Goal: Task Accomplishment & Management: Complete application form

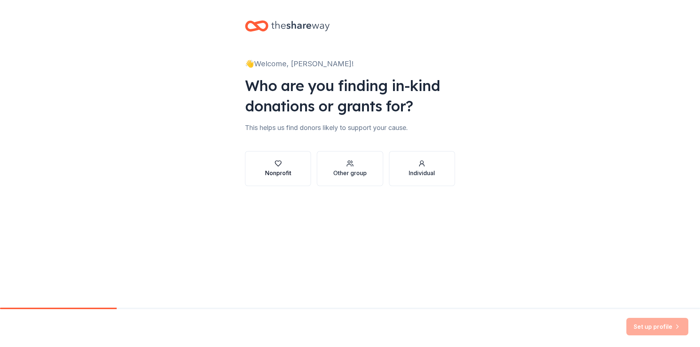
click at [279, 169] on div "Nonprofit" at bounding box center [278, 173] width 26 height 9
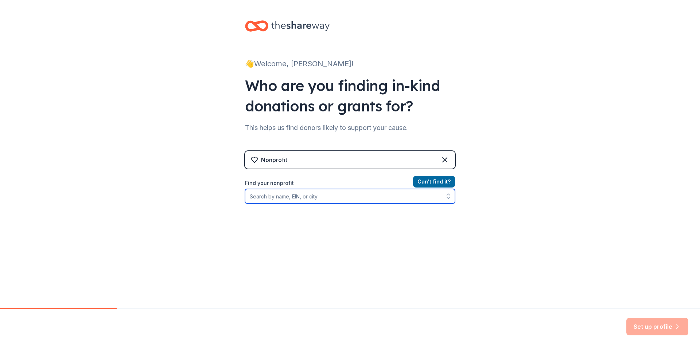
click at [329, 195] on input "Find your nonprofit" at bounding box center [350, 196] width 210 height 15
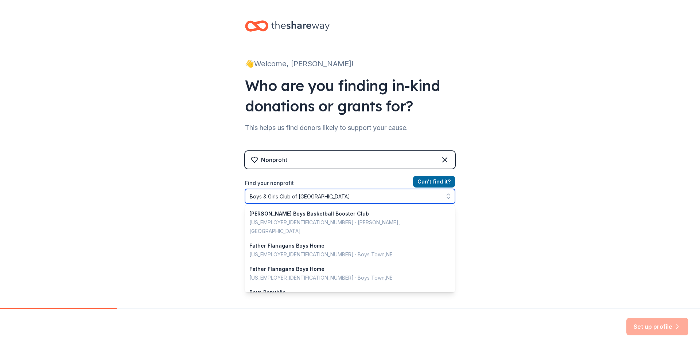
type input "Boys & Girls Club of [GEOGRAPHIC_DATA]"
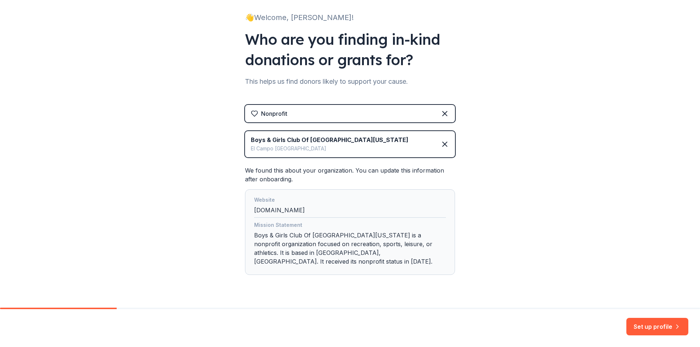
scroll to position [54, 0]
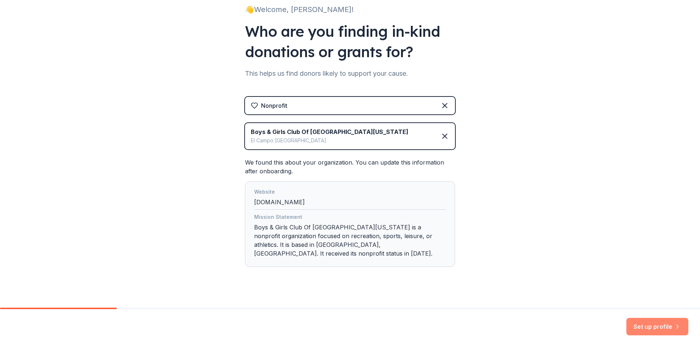
click at [648, 325] on button "Set up profile" at bounding box center [657, 327] width 62 height 18
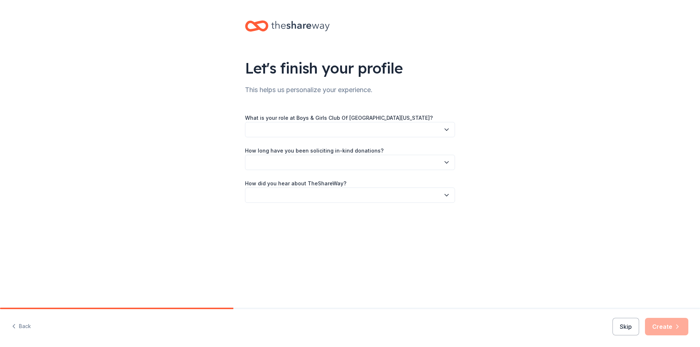
click at [380, 132] on button "button" at bounding box center [350, 129] width 210 height 15
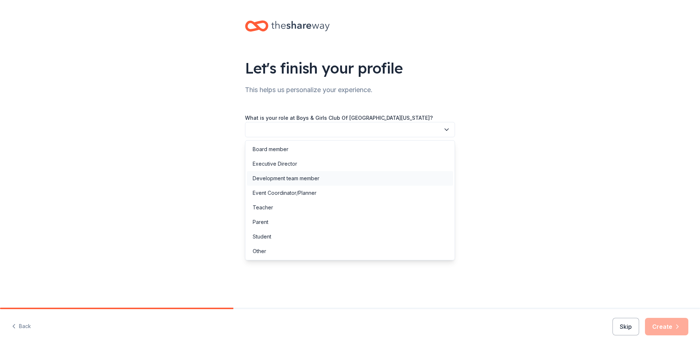
click at [342, 181] on div "Development team member" at bounding box center [350, 178] width 206 height 15
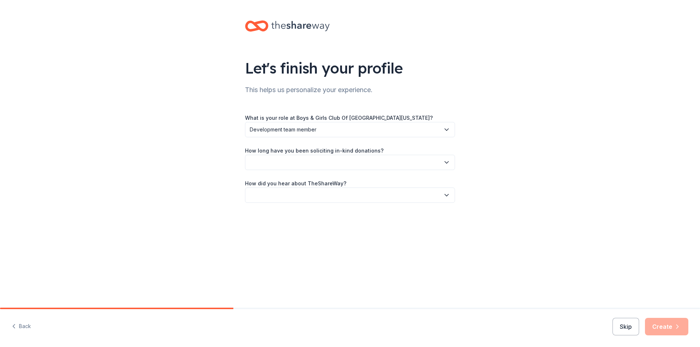
click at [345, 160] on button "button" at bounding box center [350, 162] width 210 height 15
click at [339, 223] on div "More than 5 years" at bounding box center [350, 226] width 206 height 15
click at [349, 196] on button "button" at bounding box center [350, 195] width 210 height 15
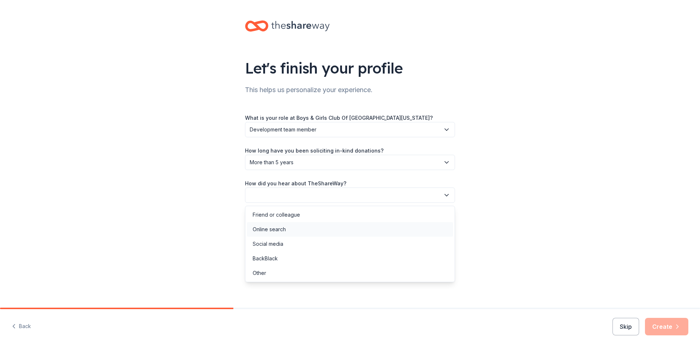
click at [313, 233] on div "Online search" at bounding box center [350, 229] width 206 height 15
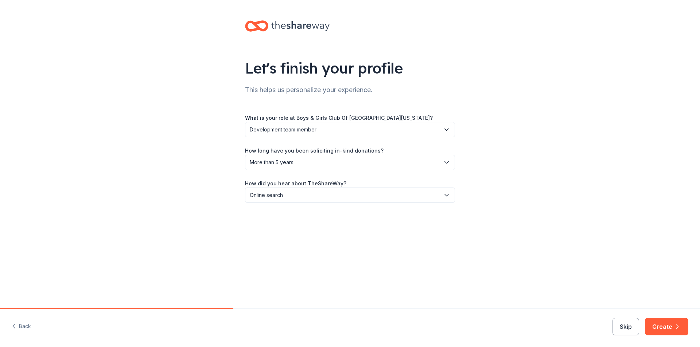
click at [669, 323] on button "Create" at bounding box center [666, 327] width 43 height 18
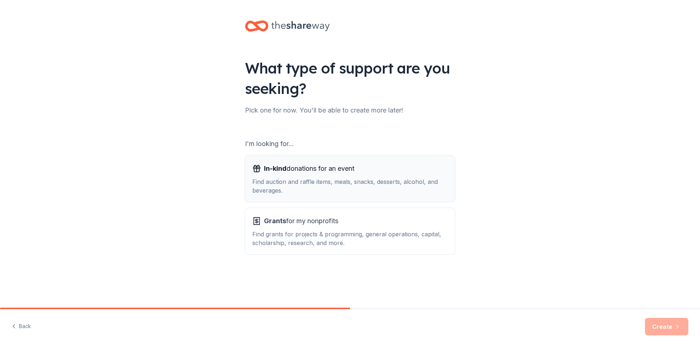
click at [352, 182] on div "Find auction and raffle items, meals, snacks, desserts, alcohol, and beverages." at bounding box center [349, 187] width 195 height 18
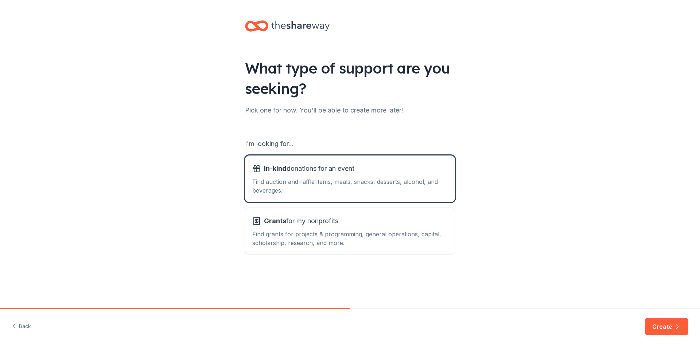
click at [664, 328] on button "Create" at bounding box center [666, 327] width 43 height 18
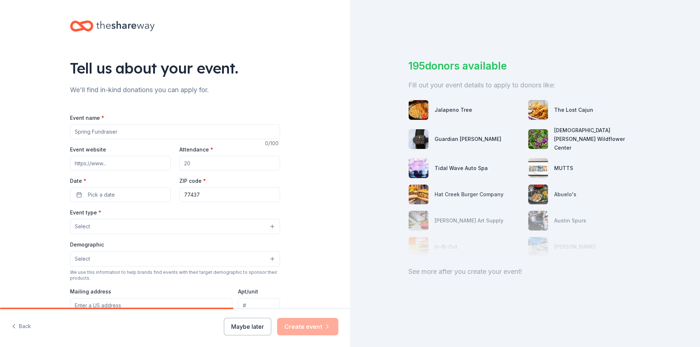
click at [134, 131] on input "Event name *" at bounding box center [175, 132] width 210 height 15
type input "Champions for Youth Picnic"
click at [127, 160] on input "Event website" at bounding box center [120, 163] width 101 height 15
click at [135, 162] on input "Event website" at bounding box center [120, 163] width 101 height 15
paste input "https://event.auctria.com/288b2d7d-0704-41fc-b3db-964c36125cc0/"
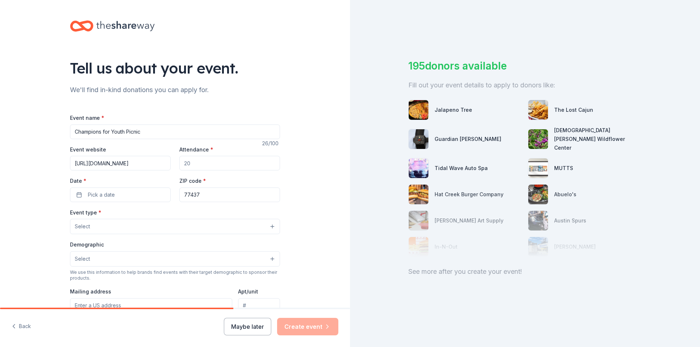
scroll to position [0, 78]
type input "https://event.auctria.com/288b2d7d-0704-41fc-b3db-964c36125cc0/"
click at [232, 165] on input "Attendance *" at bounding box center [229, 163] width 101 height 15
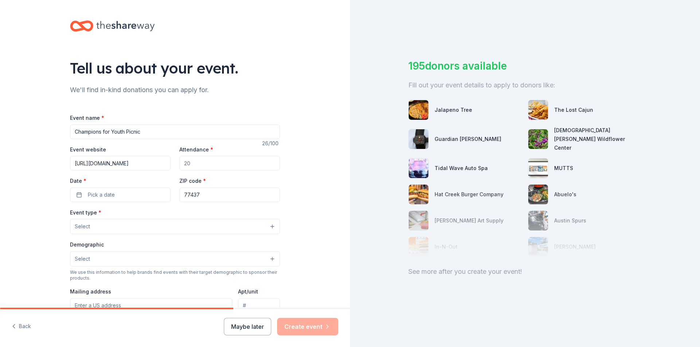
type input "5"
type input "400"
click at [143, 191] on button "Pick a date" at bounding box center [120, 195] width 101 height 15
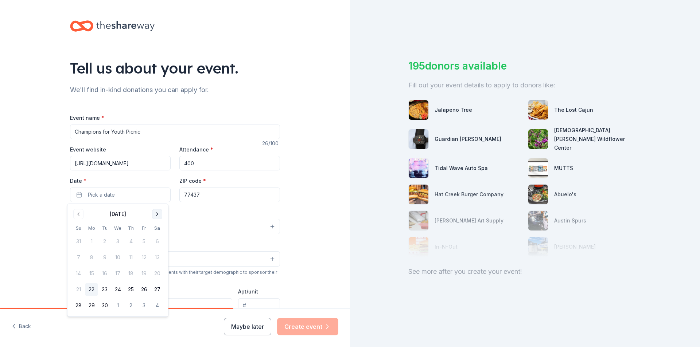
click at [157, 211] on button "Go to next month" at bounding box center [157, 214] width 10 height 10
click at [132, 257] on button "9" at bounding box center [130, 257] width 13 height 13
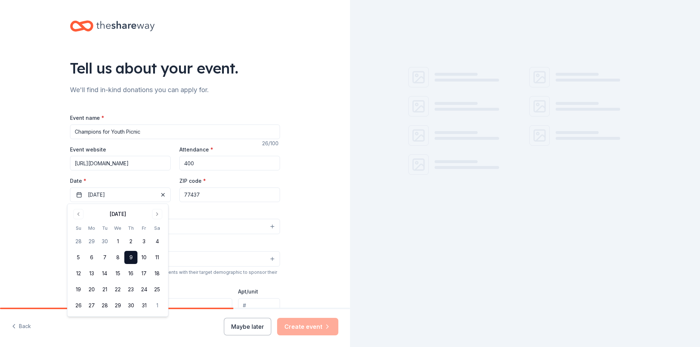
click at [209, 212] on div "Event type * Select" at bounding box center [175, 221] width 210 height 27
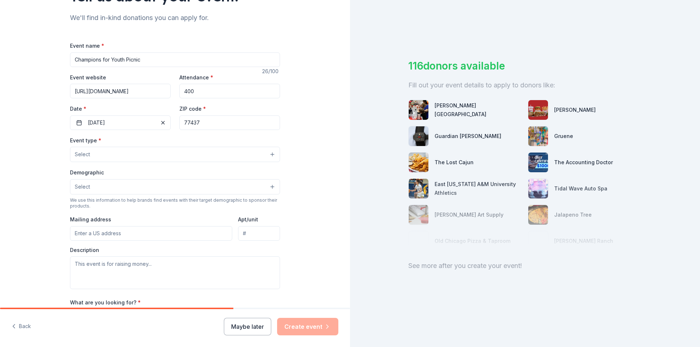
scroll to position [73, 0]
click at [148, 152] on button "Select" at bounding box center [175, 153] width 210 height 15
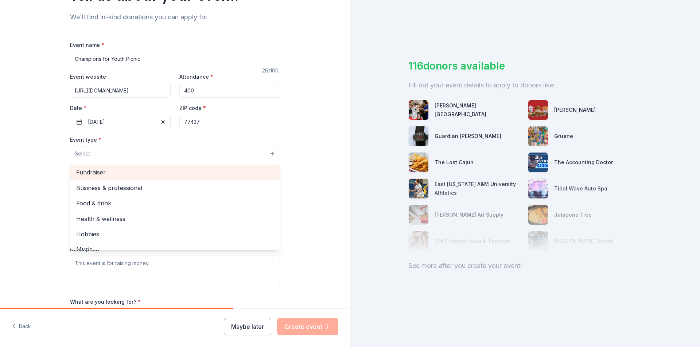
click at [153, 174] on span "Fundraiser" at bounding box center [175, 172] width 198 height 9
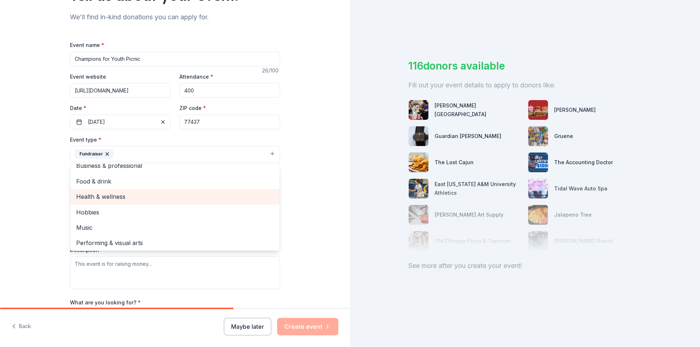
scroll to position [9, 0]
click at [19, 225] on div "Tell us about your event. We'll find in-kind donations you can apply for. Event…" at bounding box center [175, 170] width 350 height 486
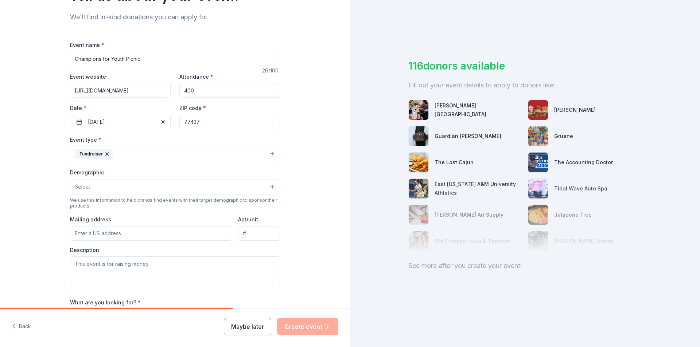
click at [116, 189] on button "Select" at bounding box center [175, 186] width 210 height 15
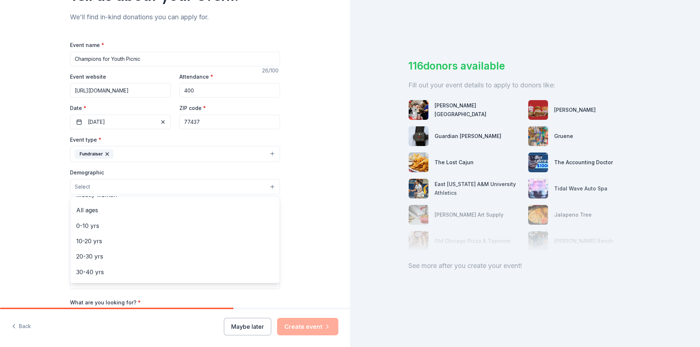
scroll to position [0, 0]
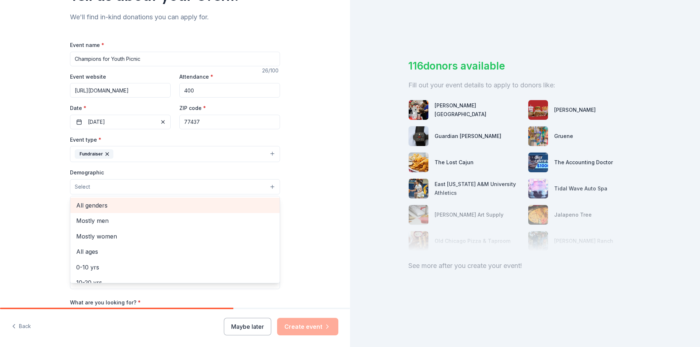
click at [112, 202] on span "All genders" at bounding box center [175, 205] width 198 height 9
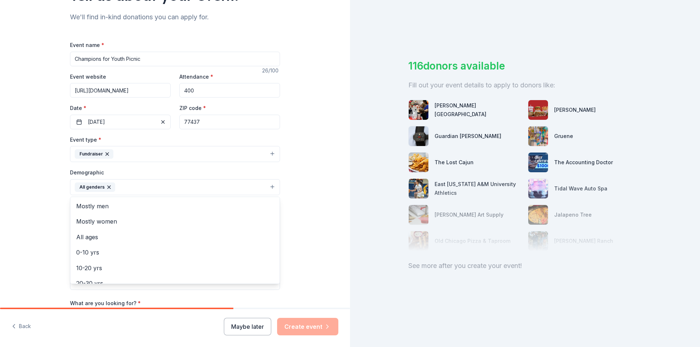
drag, startPoint x: 26, startPoint y: 213, endPoint x: 31, endPoint y: 213, distance: 5.5
click at [27, 213] on div "Tell us about your event. We'll find in-kind donations you can apply for. Event…" at bounding box center [175, 170] width 350 height 487
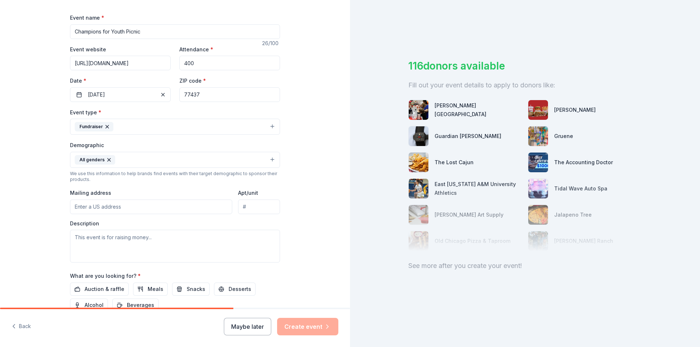
scroll to position [179, 0]
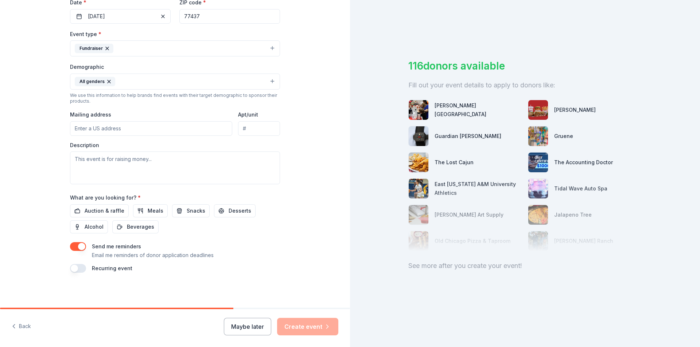
click at [128, 129] on input "Mailing address" at bounding box center [151, 128] width 162 height 15
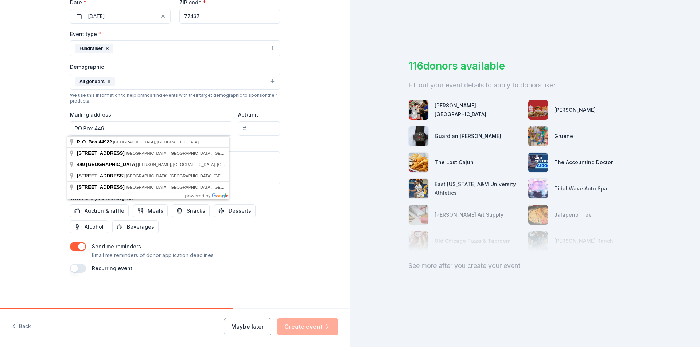
click at [303, 137] on div "Tell us about your event. We'll find in-kind donations you can apply for. Event…" at bounding box center [175, 64] width 350 height 487
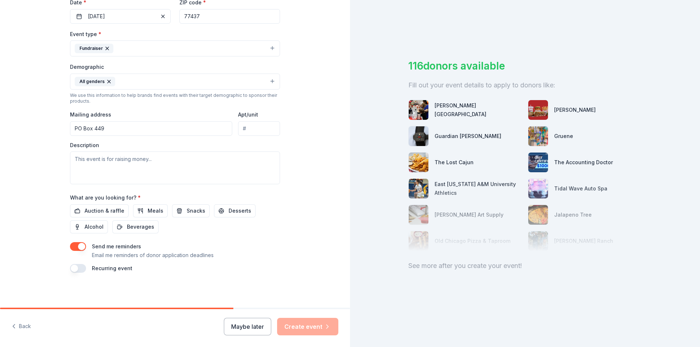
click at [120, 137] on div "Event type * Fundraiser Demographic All genders We use this information to help…" at bounding box center [175, 107] width 210 height 155
click at [124, 132] on input "PO Box 449" at bounding box center [151, 128] width 162 height 15
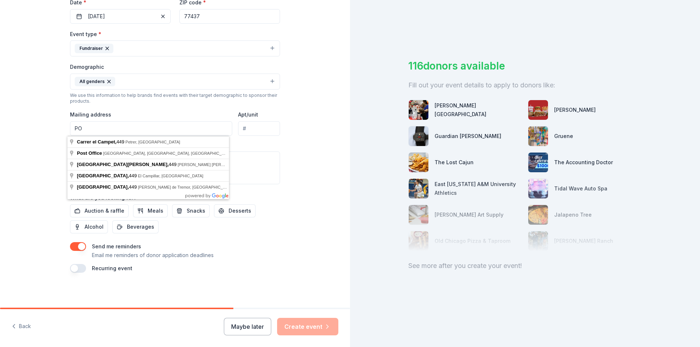
type input "P"
type input "713 Fahrenthold Street, El Campo, TX, 77437"
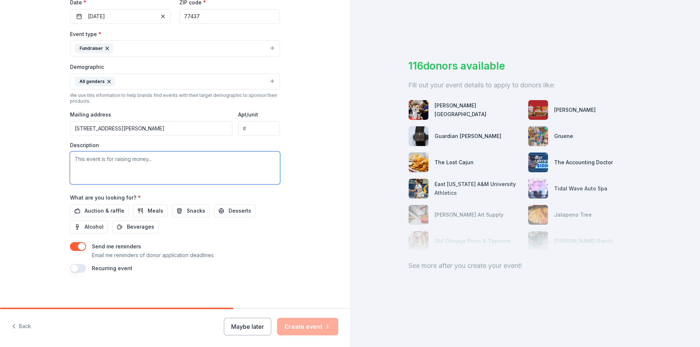
click at [90, 158] on textarea at bounding box center [175, 168] width 210 height 33
click at [106, 212] on span "Auction & raffle" at bounding box center [105, 211] width 40 height 9
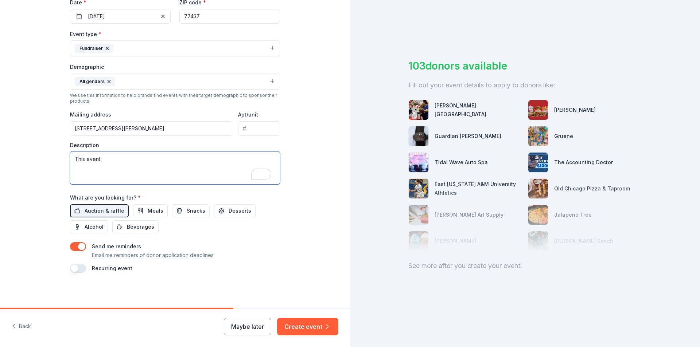
click at [120, 162] on textarea "This event" at bounding box center [175, 168] width 210 height 33
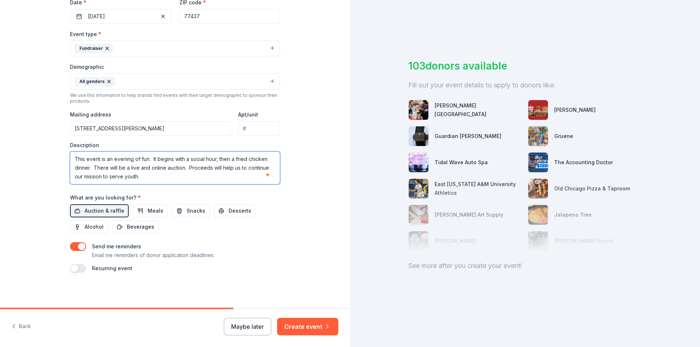
type textarea "This event is an evening of fun. It begins with a social hour, then a fried chi…"
click at [80, 249] on button "button" at bounding box center [78, 246] width 16 height 9
click at [315, 329] on button "Create event" at bounding box center [307, 327] width 61 height 18
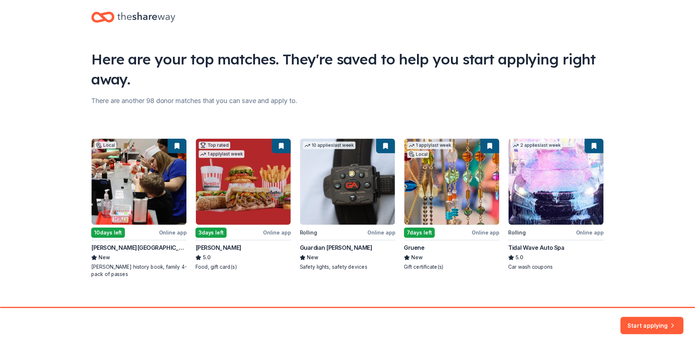
scroll to position [16, 0]
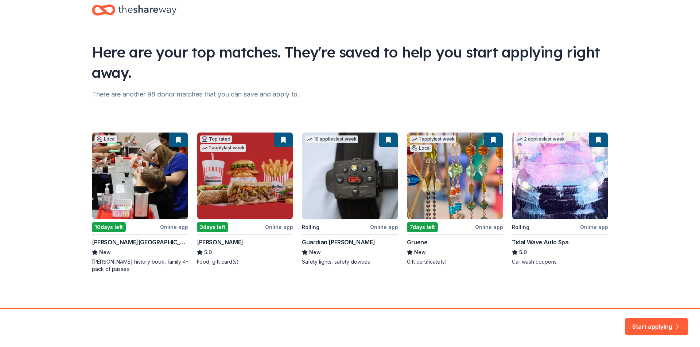
click at [115, 243] on div "Local 10 days left Online app Dr Pepper Museum New Dr Pepper history book, fami…" at bounding box center [350, 202] width 516 height 141
click at [150, 201] on div "Local 10 days left Online app Dr Pepper Museum New Dr Pepper history book, fami…" at bounding box center [350, 202] width 516 height 141
click at [173, 226] on div "Local 10 days left Online app Dr Pepper Museum New Dr Pepper history book, fami…" at bounding box center [350, 202] width 516 height 141
click at [129, 266] on div "Local 10 days left Online app Dr Pepper Museum New Dr Pepper history book, fami…" at bounding box center [350, 202] width 516 height 141
click at [663, 324] on button "Start applying" at bounding box center [656, 323] width 63 height 18
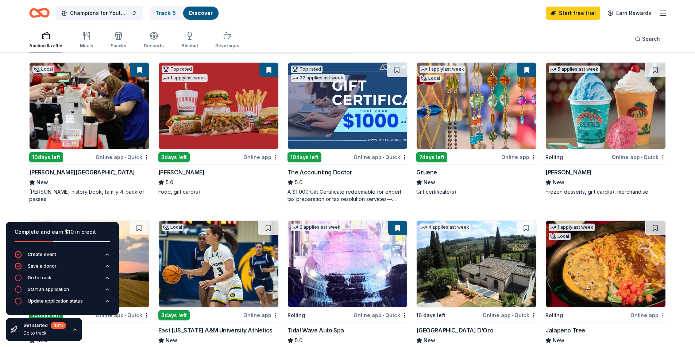
scroll to position [73, 0]
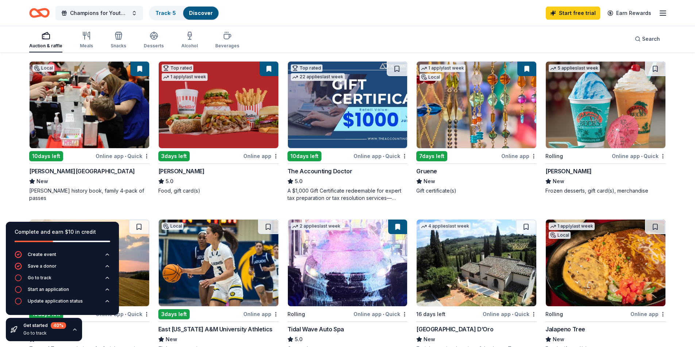
click at [88, 144] on img at bounding box center [90, 105] width 120 height 87
click at [257, 156] on div "Online app" at bounding box center [260, 156] width 35 height 9
click at [493, 116] on img at bounding box center [476, 105] width 120 height 87
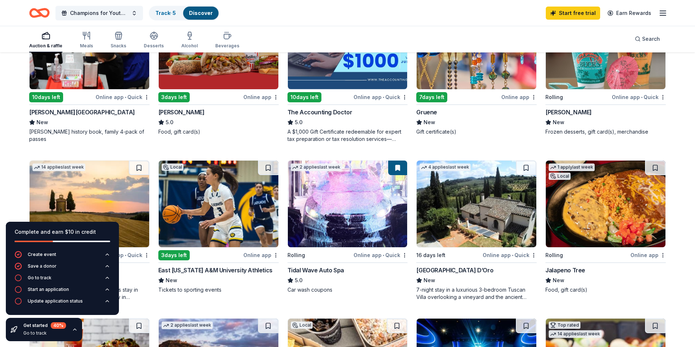
scroll to position [146, 0]
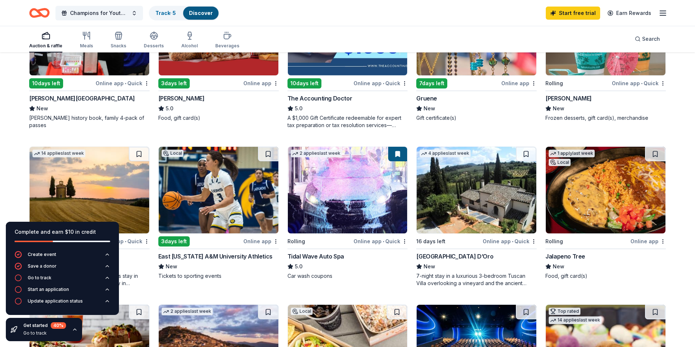
click at [73, 330] on icon "button" at bounding box center [75, 330] width 6 height 6
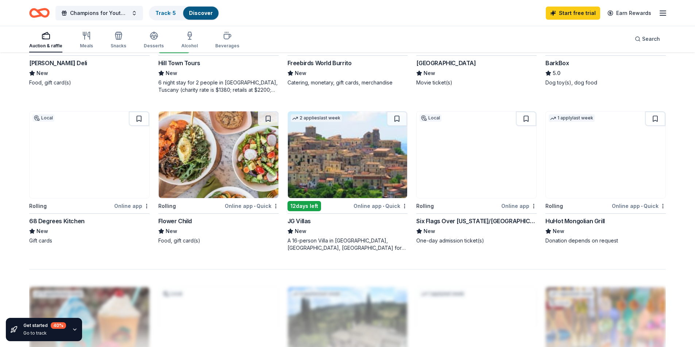
scroll to position [510, 0]
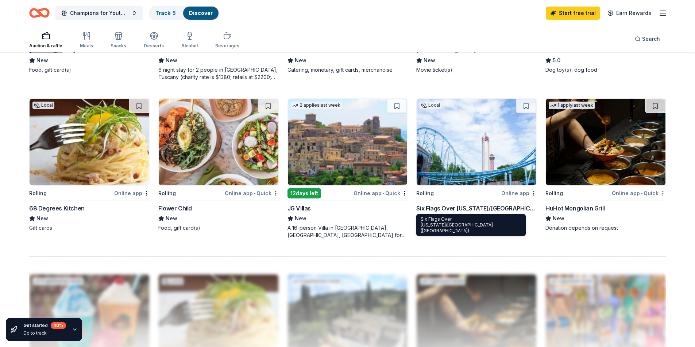
click at [495, 207] on div "Six Flags Over Texas/Hurricane Harbor (Arlington)" at bounding box center [476, 208] width 120 height 9
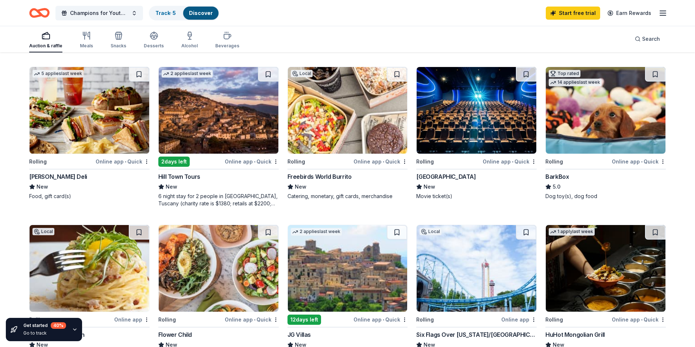
scroll to position [420, 0]
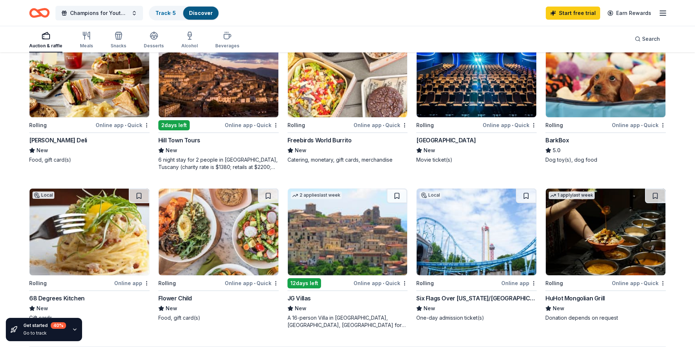
click at [576, 300] on div "HuHot Mongolian Grill" at bounding box center [574, 298] width 59 height 9
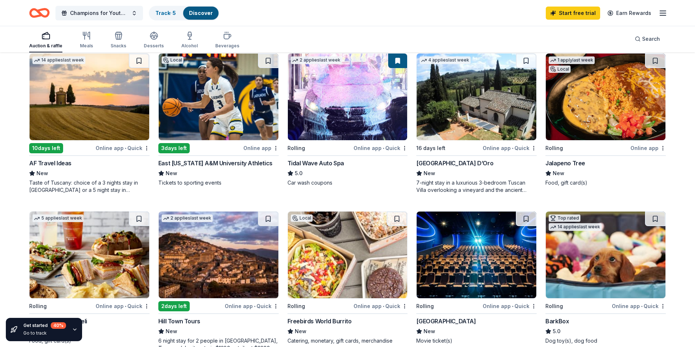
scroll to position [238, 0]
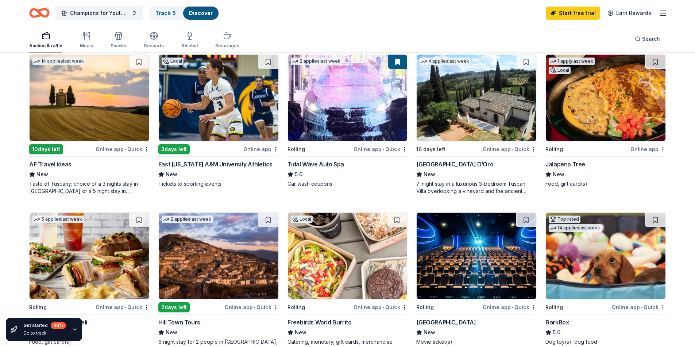
click at [210, 162] on div "East Texas A&M University Athletics" at bounding box center [215, 164] width 114 height 9
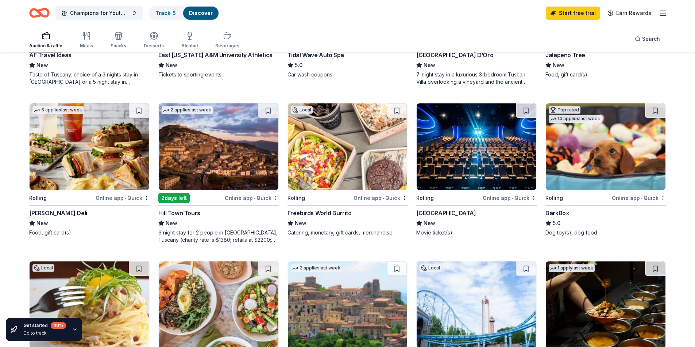
click at [431, 194] on div "Rolling" at bounding box center [425, 198] width 18 height 9
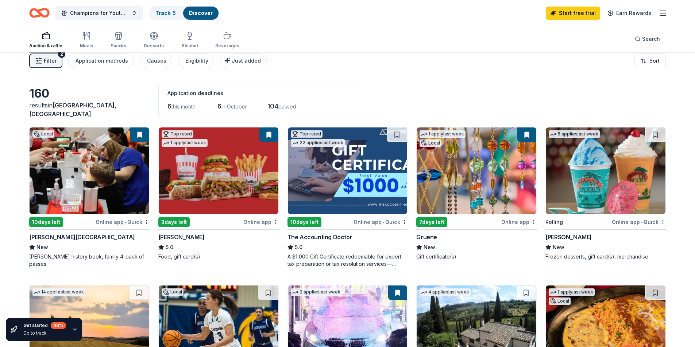
scroll to position [0, 0]
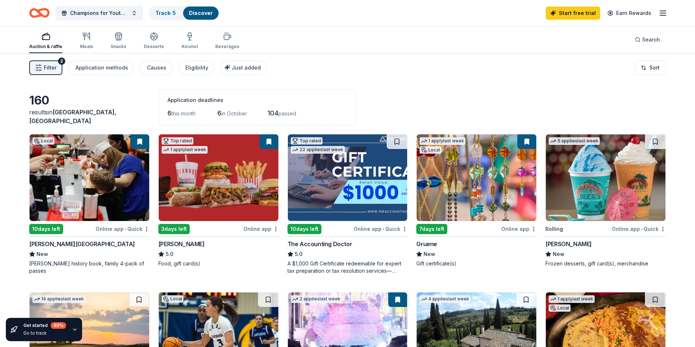
click at [662, 15] on icon "button" at bounding box center [662, 13] width 9 height 9
click at [576, 120] on button "Logout" at bounding box center [573, 121] width 19 height 9
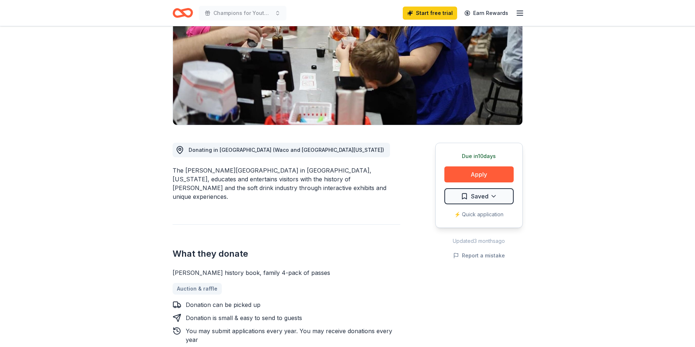
scroll to position [109, 0]
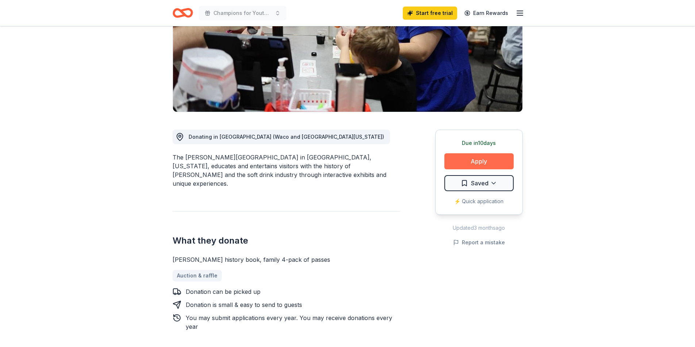
click at [477, 163] on button "Apply" at bounding box center [478, 162] width 69 height 16
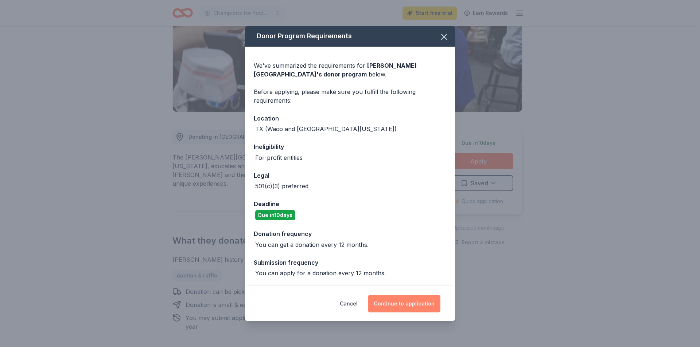
click at [404, 303] on button "Continue to application" at bounding box center [404, 304] width 73 height 18
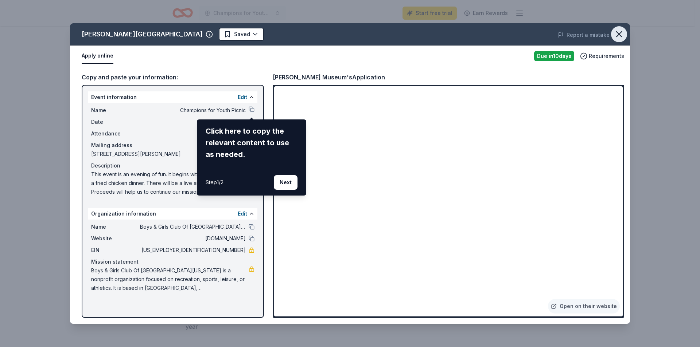
click at [621, 36] on icon "button" at bounding box center [619, 34] width 5 height 5
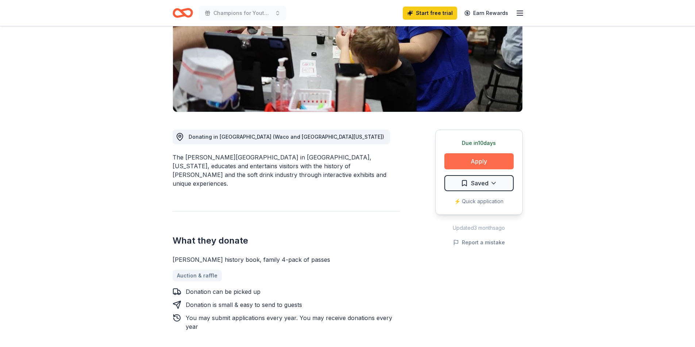
click at [482, 158] on button "Apply" at bounding box center [478, 162] width 69 height 16
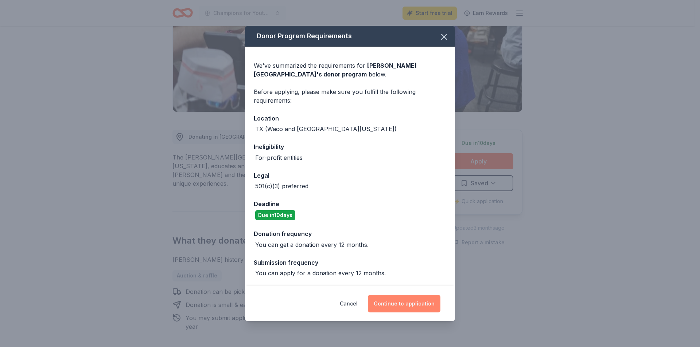
click at [406, 303] on button "Continue to application" at bounding box center [404, 304] width 73 height 18
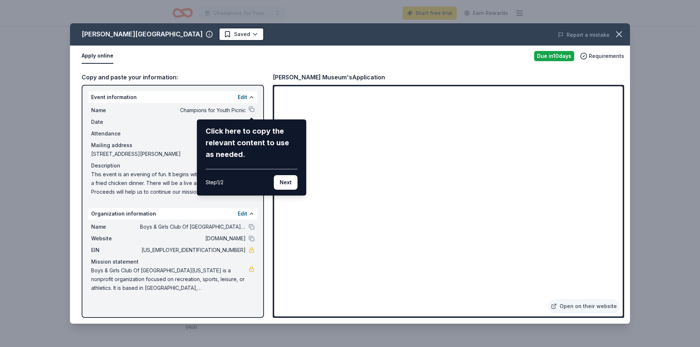
click at [251, 108] on div "Dr Pepper Museum Saved Report a mistake Apply online Due in 10 days Requirement…" at bounding box center [350, 173] width 560 height 301
click at [281, 183] on button "Next" at bounding box center [286, 182] width 24 height 15
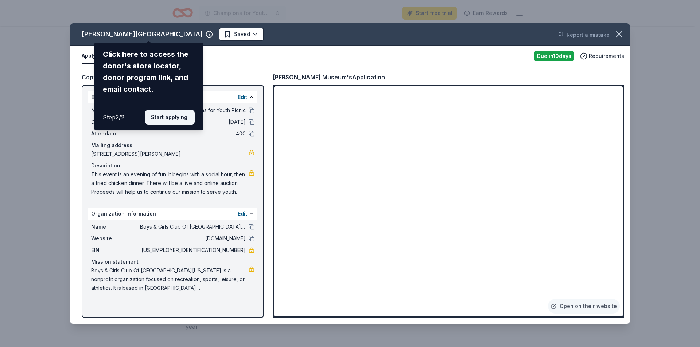
click at [169, 117] on button "Start applying!" at bounding box center [170, 117] width 50 height 15
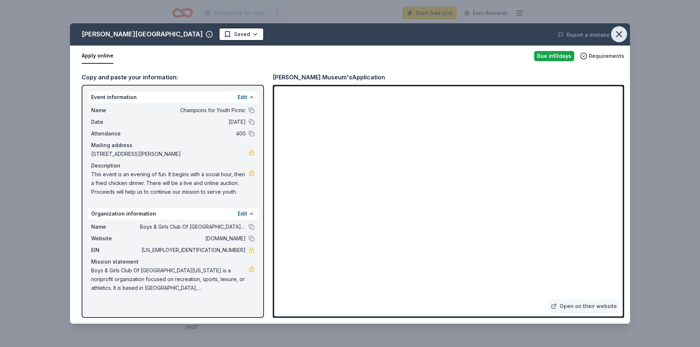
click at [619, 32] on icon "button" at bounding box center [619, 34] width 10 height 10
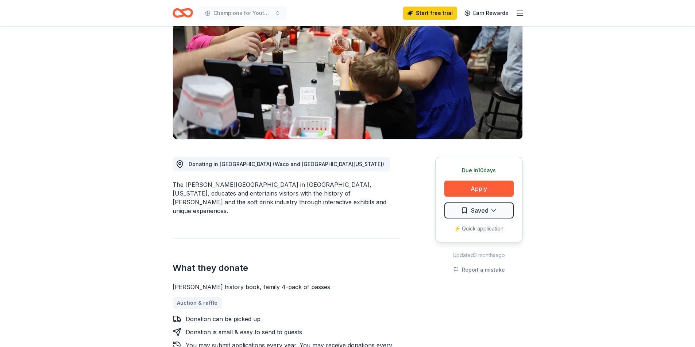
scroll to position [0, 0]
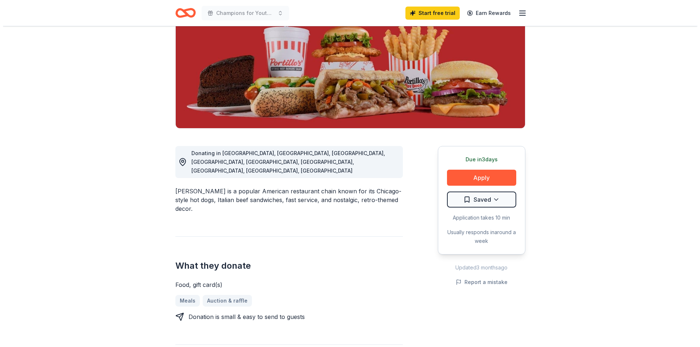
scroll to position [109, 0]
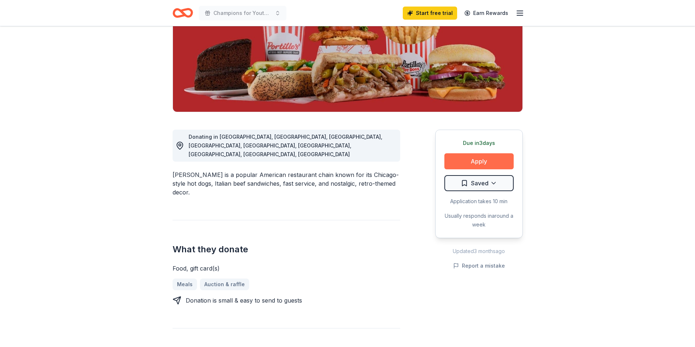
click at [481, 162] on button "Apply" at bounding box center [478, 162] width 69 height 16
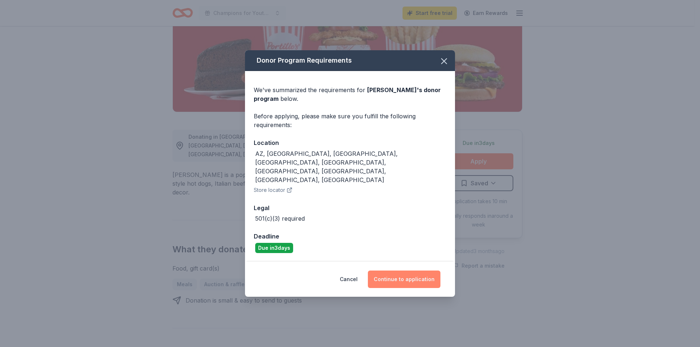
click at [404, 271] on button "Continue to application" at bounding box center [404, 280] width 73 height 18
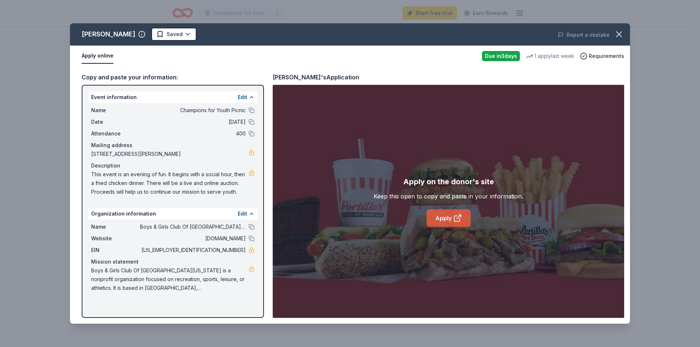
click at [438, 222] on link "Apply" at bounding box center [449, 219] width 44 height 18
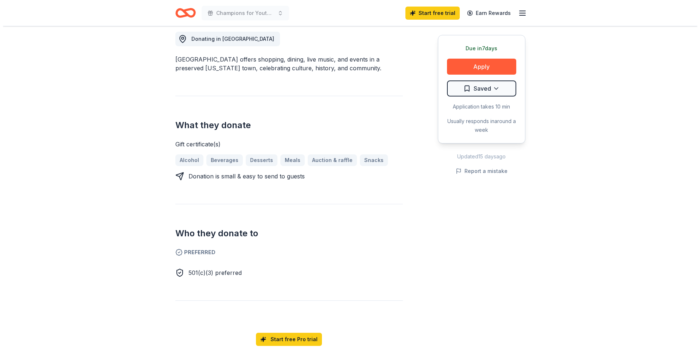
scroll to position [219, 0]
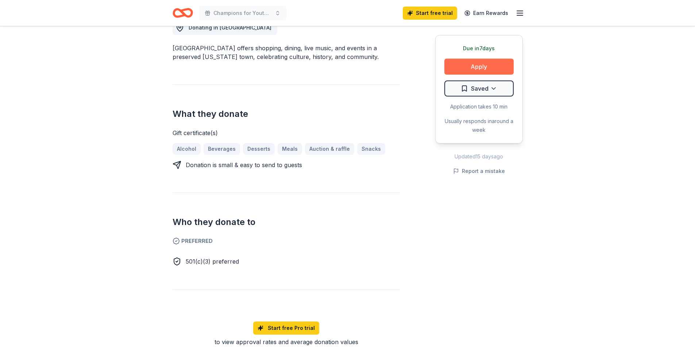
click at [476, 67] on button "Apply" at bounding box center [478, 67] width 69 height 16
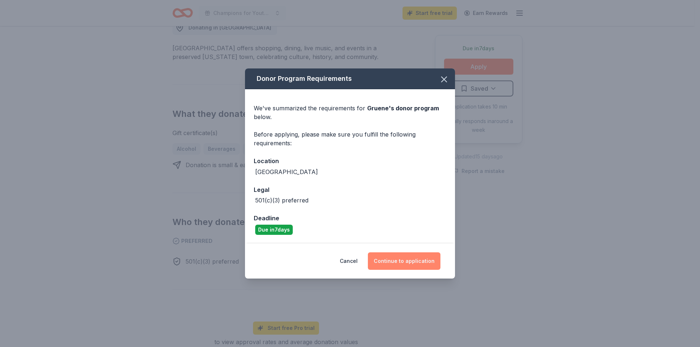
click at [412, 258] on button "Continue to application" at bounding box center [404, 262] width 73 height 18
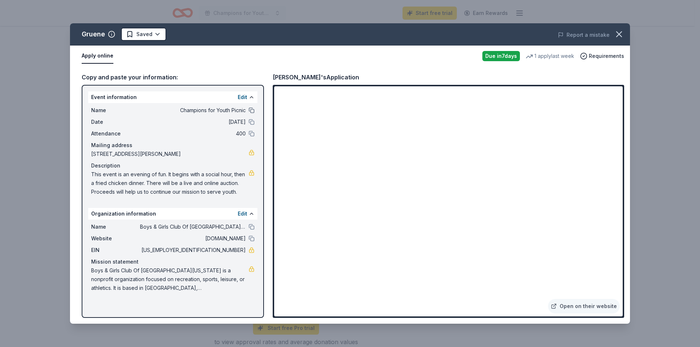
click at [250, 110] on button at bounding box center [252, 111] width 6 height 6
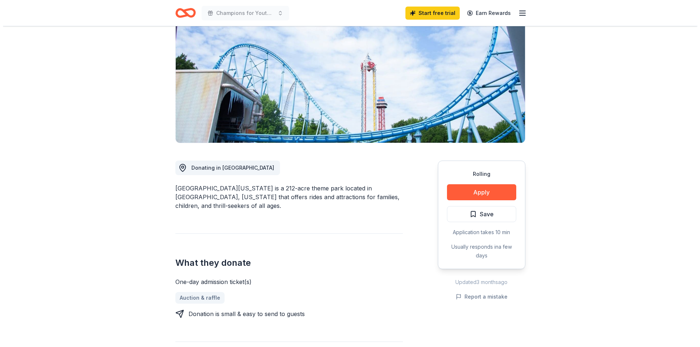
scroll to position [109, 0]
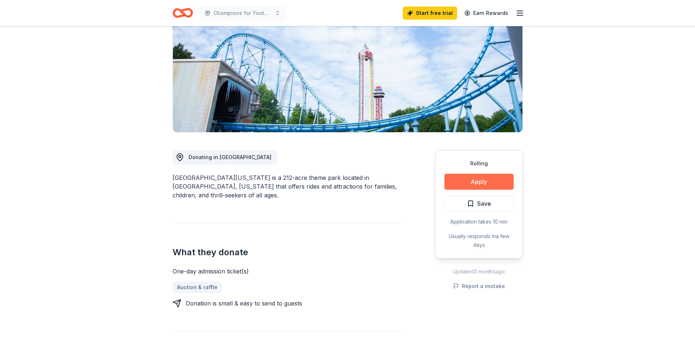
click at [480, 182] on button "Apply" at bounding box center [478, 182] width 69 height 16
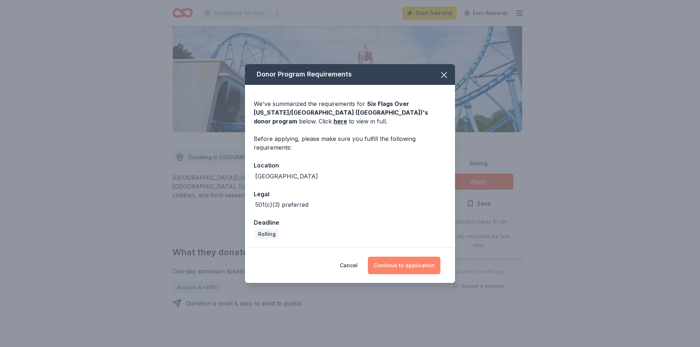
click at [399, 261] on button "Continue to application" at bounding box center [404, 266] width 73 height 18
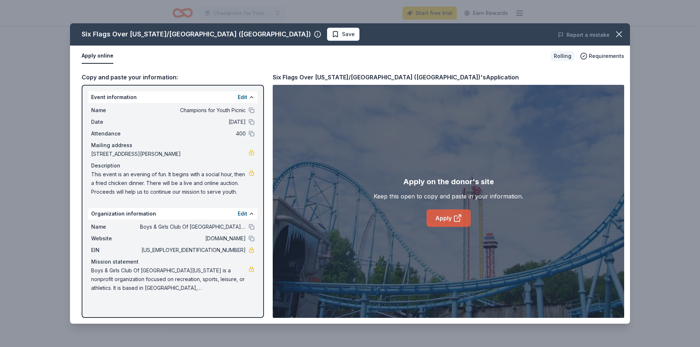
click at [458, 218] on icon at bounding box center [457, 218] width 9 height 9
click at [447, 215] on link "Apply" at bounding box center [449, 219] width 44 height 18
click at [450, 221] on link "Apply" at bounding box center [449, 219] width 44 height 18
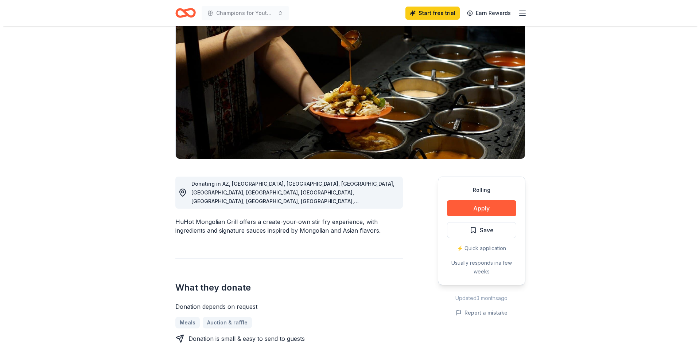
scroll to position [73, 0]
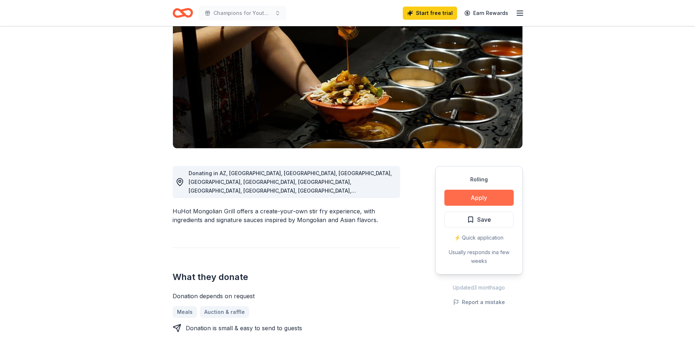
click at [494, 197] on button "Apply" at bounding box center [478, 198] width 69 height 16
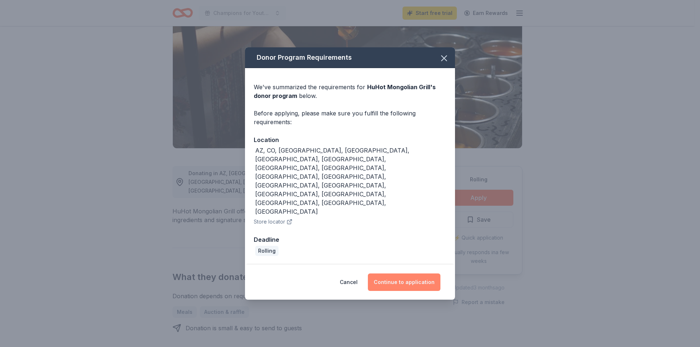
click at [401, 274] on button "Continue to application" at bounding box center [404, 283] width 73 height 18
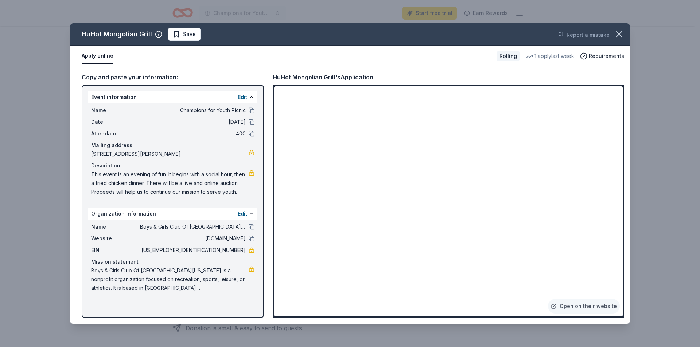
drag, startPoint x: 240, startPoint y: 193, endPoint x: 110, endPoint y: 186, distance: 129.6
click at [117, 186] on span "This event is an evening of fun. It begins with a social hour, then a fried chi…" at bounding box center [170, 183] width 158 height 26
drag, startPoint x: 94, startPoint y: 171, endPoint x: 213, endPoint y: 187, distance: 120.3
click at [212, 187] on span "This event is an evening of fun. It begins with a social hour, then a fried chi…" at bounding box center [170, 183] width 158 height 26
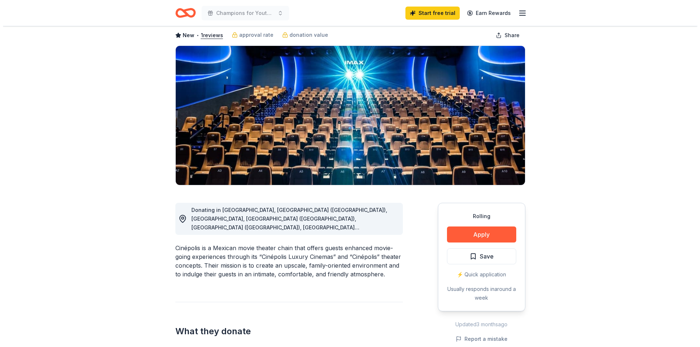
scroll to position [73, 0]
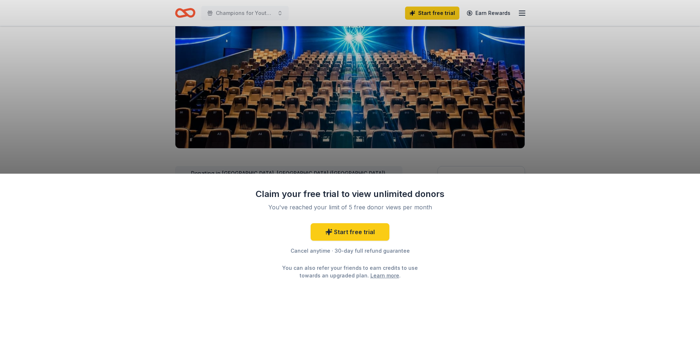
click at [416, 152] on div "Claim your free trial to view unlimited donors You've reached your limit of 5 f…" at bounding box center [350, 173] width 700 height 347
